Goal: Navigation & Orientation: Find specific page/section

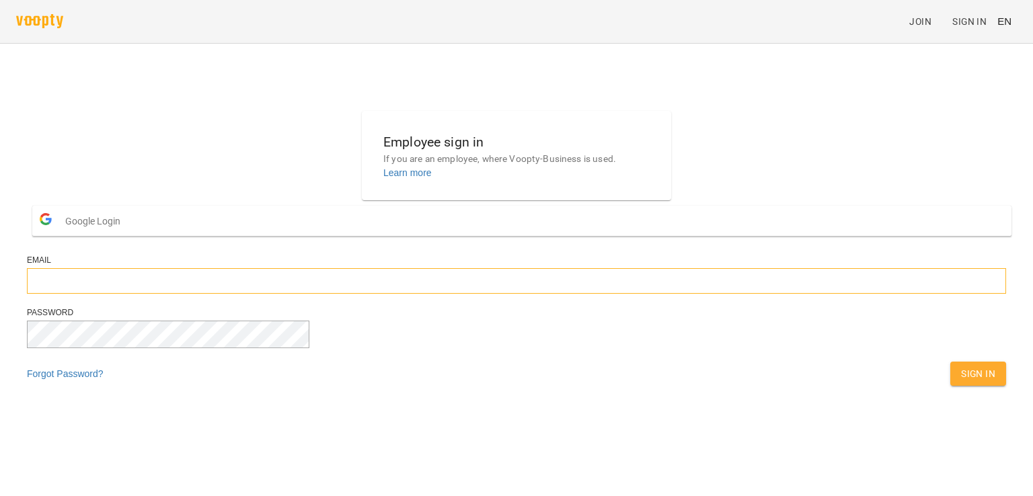
type input "**********"
click at [961, 382] on span "Sign In" at bounding box center [978, 374] width 34 height 16
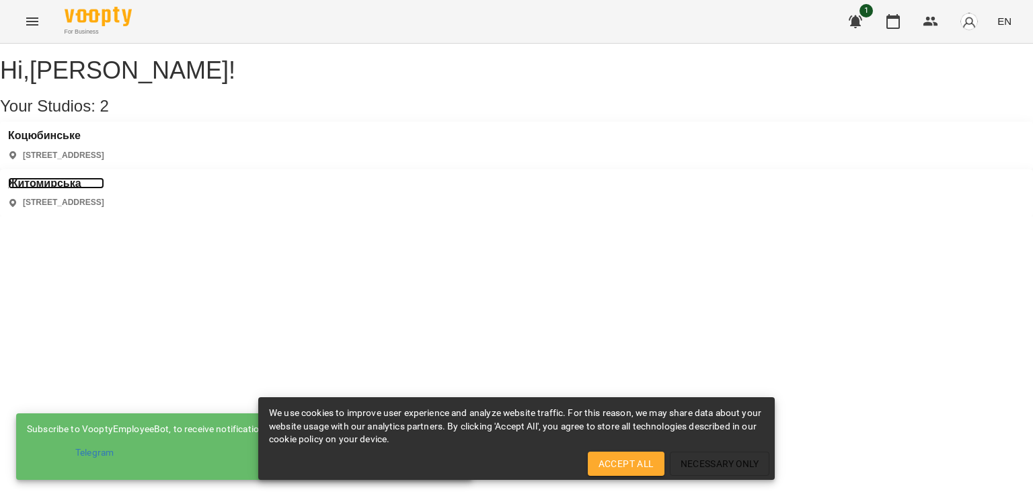
click at [104, 178] on h3 "Житомирська" at bounding box center [56, 184] width 96 height 12
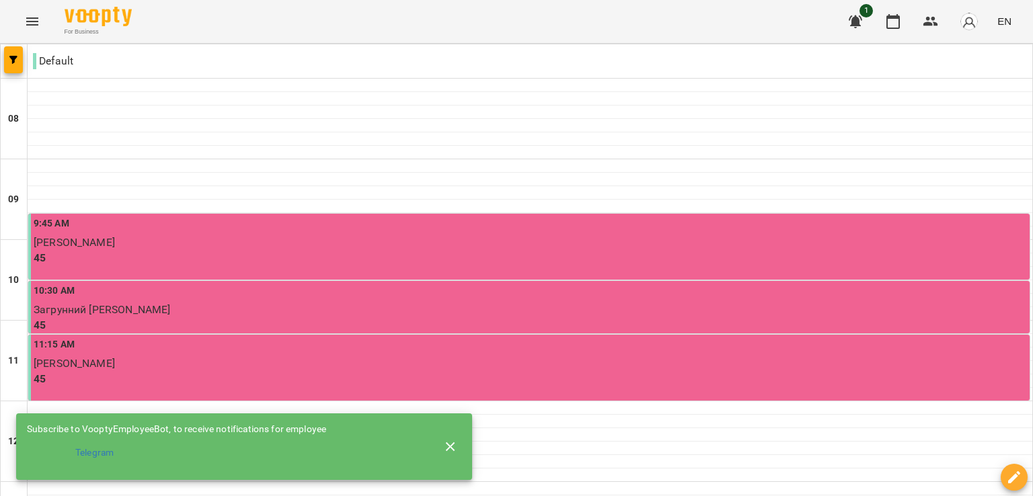
scroll to position [721, 0]
click at [456, 439] on icon "button" at bounding box center [451, 447] width 16 height 16
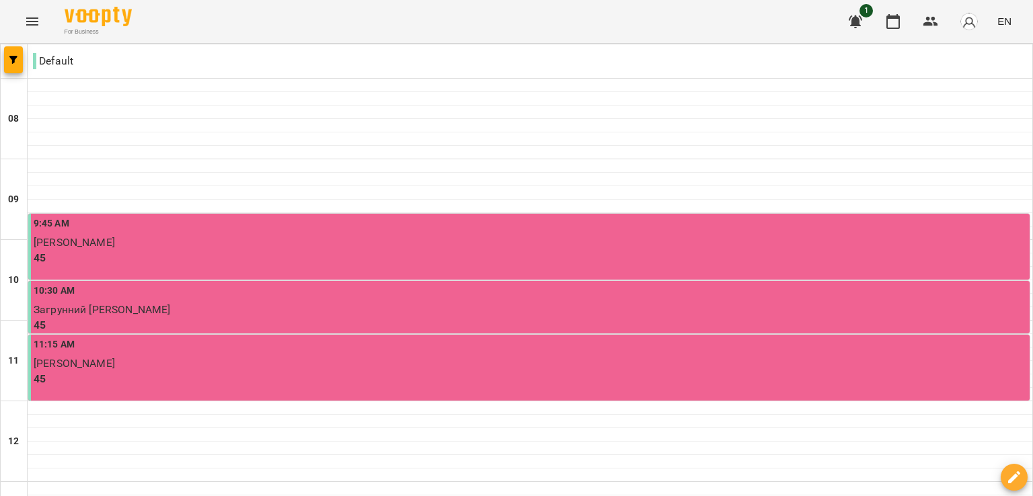
scroll to position [0, 0]
click at [38, 11] on button "Menu" at bounding box center [32, 21] width 32 height 32
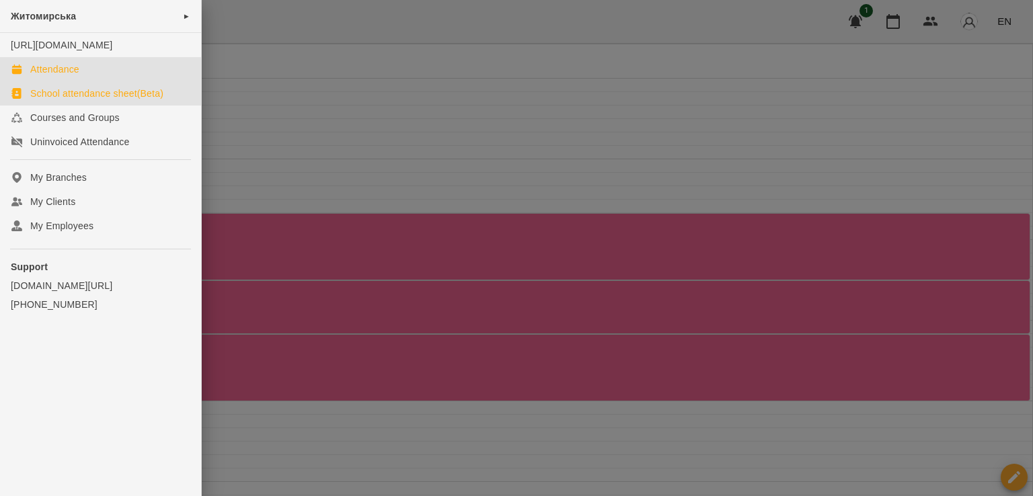
click at [118, 100] on div "School attendance sheet(Beta)" at bounding box center [96, 93] width 133 height 13
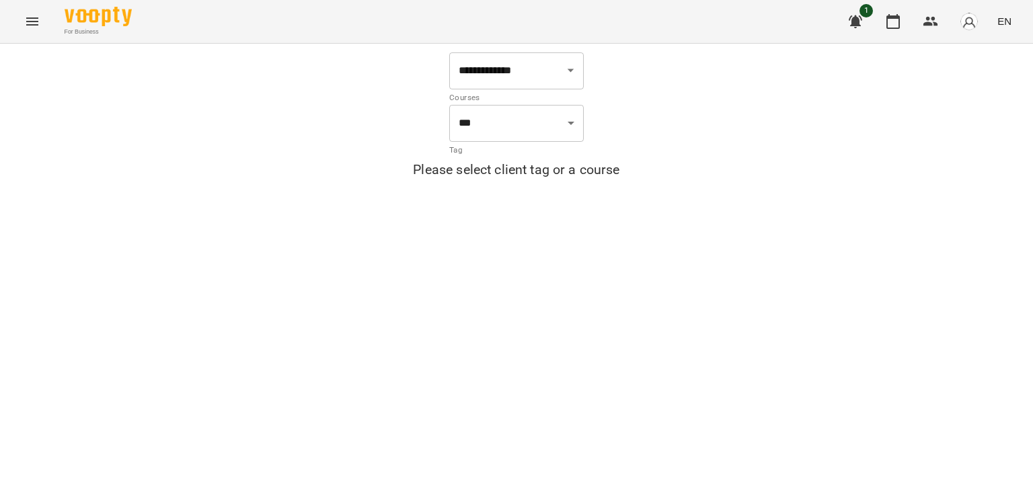
click at [30, 9] on button "Menu" at bounding box center [32, 21] width 32 height 32
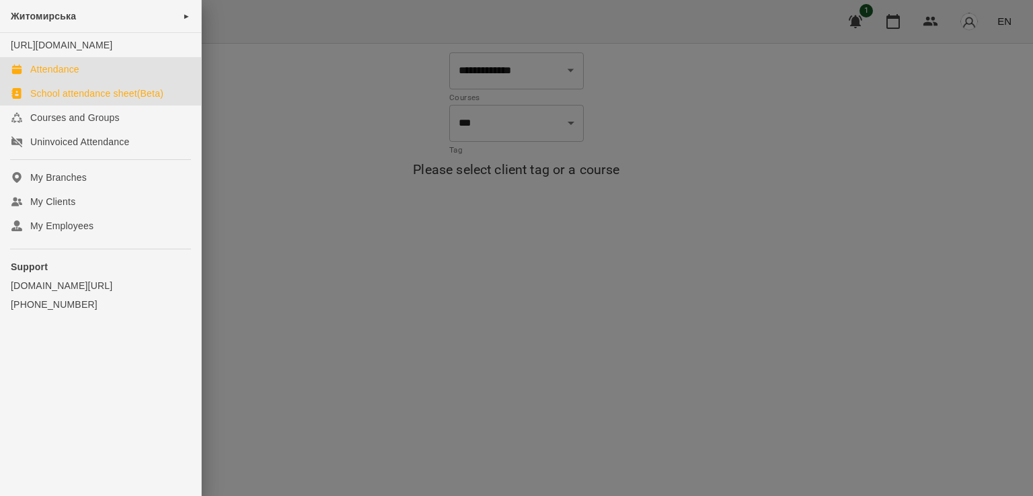
click at [67, 76] on div "Attendance" at bounding box center [54, 69] width 49 height 13
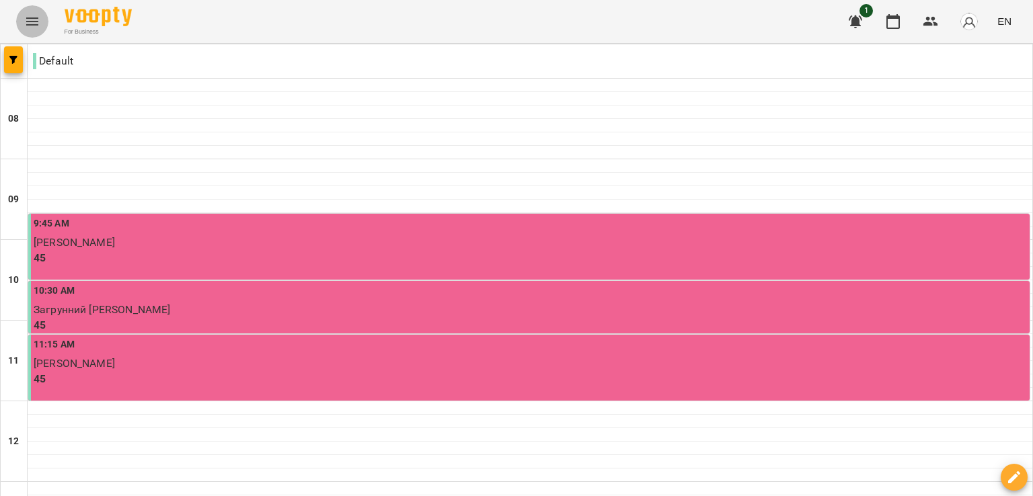
click at [40, 9] on button "Menu" at bounding box center [32, 21] width 32 height 32
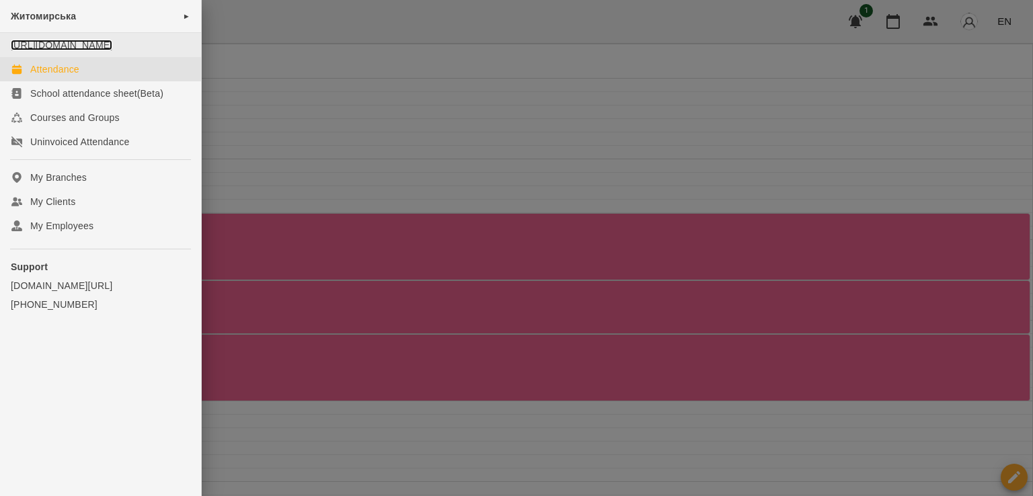
click at [81, 44] on link "https://www.voopty.com.ua/studio/6813927df92a293aac6406c0" at bounding box center [62, 45] width 102 height 11
